Goal: Transaction & Acquisition: Purchase product/service

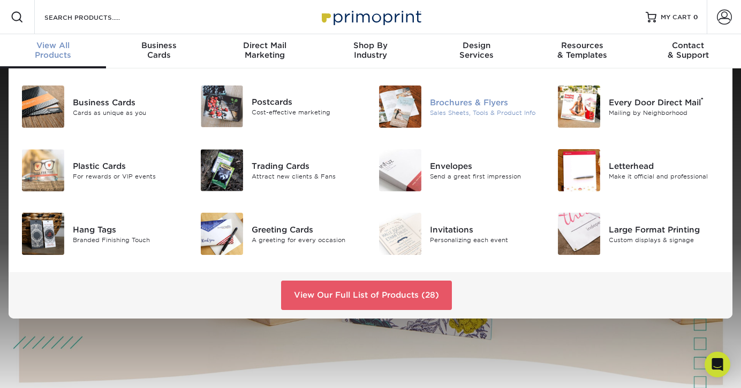
click at [435, 107] on div "Brochures & Flyers" at bounding box center [485, 102] width 111 height 12
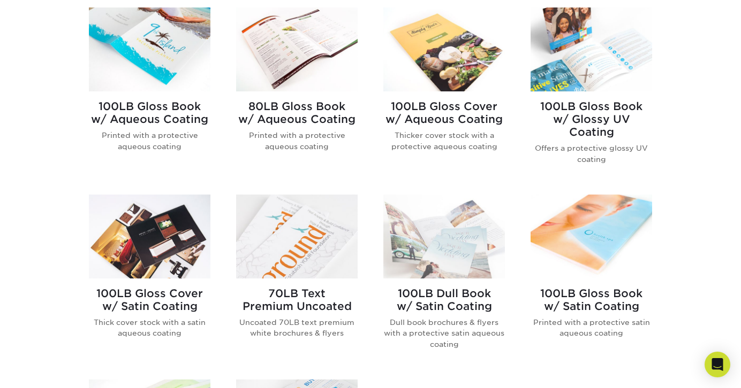
scroll to position [466, 0]
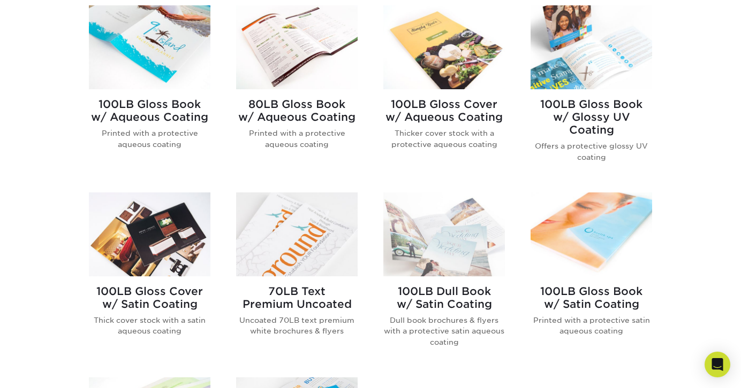
click at [433, 70] on img at bounding box center [443, 47] width 121 height 84
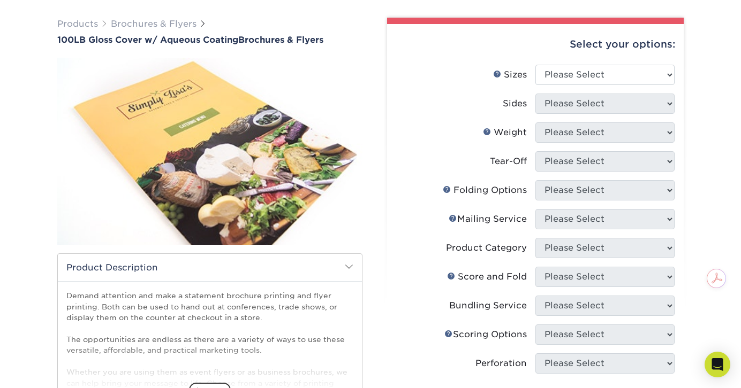
scroll to position [74, 0]
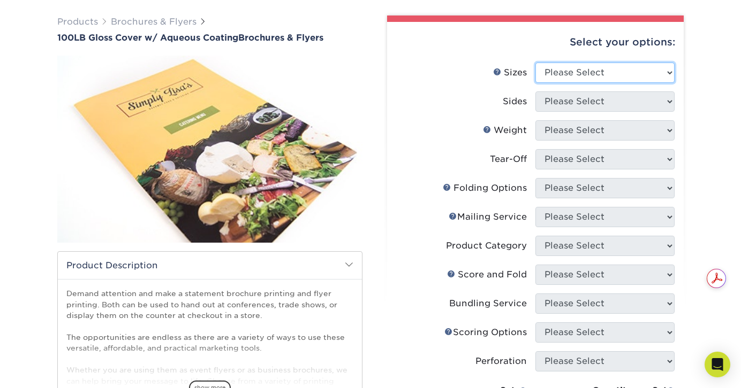
click at [664, 80] on select "Please Select 3.5" x 8.5" 3.5" x 11" 3.67" x 8.5" 4" x 8.5" 4" x 11" 4" x 12" 4…" at bounding box center [604, 73] width 139 height 20
select select "8.50x11.00"
click at [535, 63] on select "Please Select 3.5" x 8.5" 3.5" x 11" 3.67" x 8.5" 4" x 8.5" 4" x 11" 4" x 12" 4…" at bounding box center [604, 73] width 139 height 20
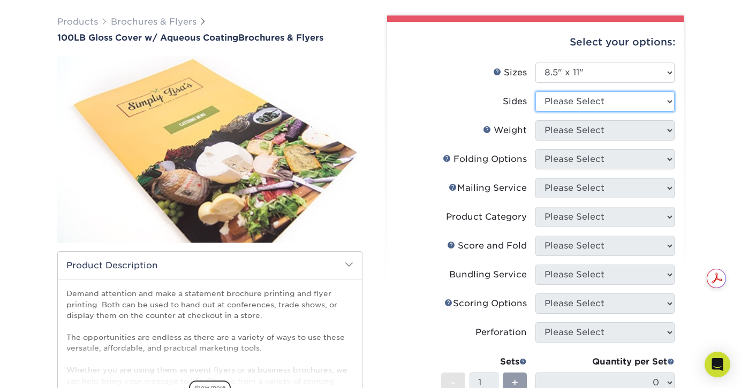
click at [653, 99] on select "Please Select Print Both Sides Print Front Only" at bounding box center [604, 102] width 139 height 20
click at [535, 92] on select "Please Select Print Both Sides Print Front Only" at bounding box center [604, 102] width 139 height 20
click at [645, 101] on select "Please Select Print Both Sides Print Front Only" at bounding box center [604, 102] width 139 height 20
click at [535, 92] on select "Please Select Print Both Sides Print Front Only" at bounding box center [604, 102] width 139 height 20
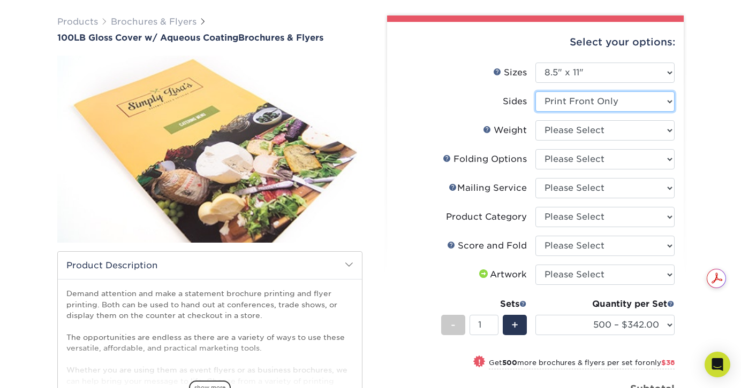
click at [629, 105] on select "Please Select Print Both Sides Print Front Only" at bounding box center [604, 102] width 139 height 20
click at [535, 92] on select "Please Select Print Both Sides Print Front Only" at bounding box center [604, 102] width 139 height 20
click at [598, 107] on select "Please Select Print Both Sides Print Front Only" at bounding box center [604, 102] width 139 height 20
select select "-1"
click at [535, 92] on select "Please Select Print Both Sides Print Front Only" at bounding box center [604, 102] width 139 height 20
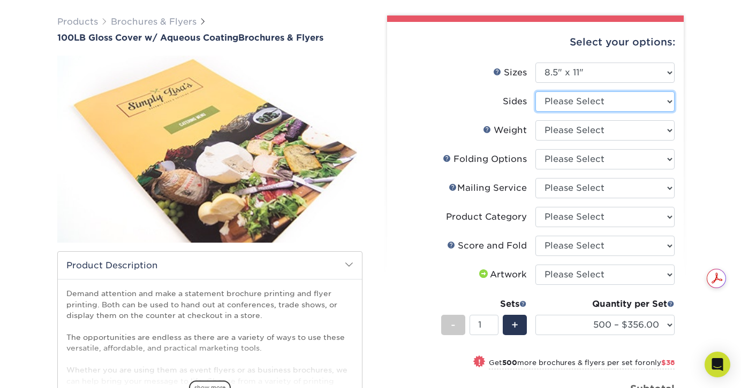
select select
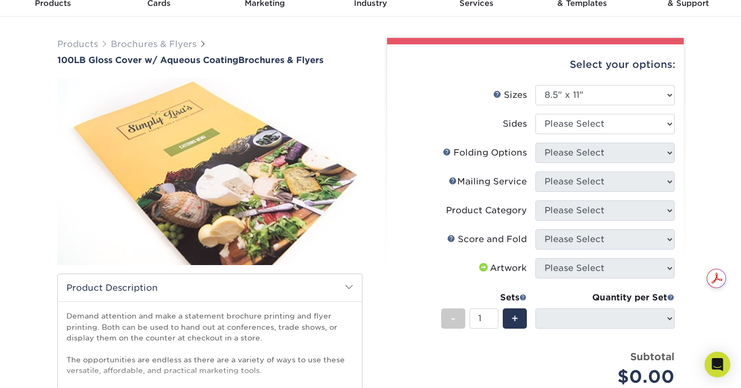
scroll to position [0, 0]
